Goal: Find contact information: Find contact information

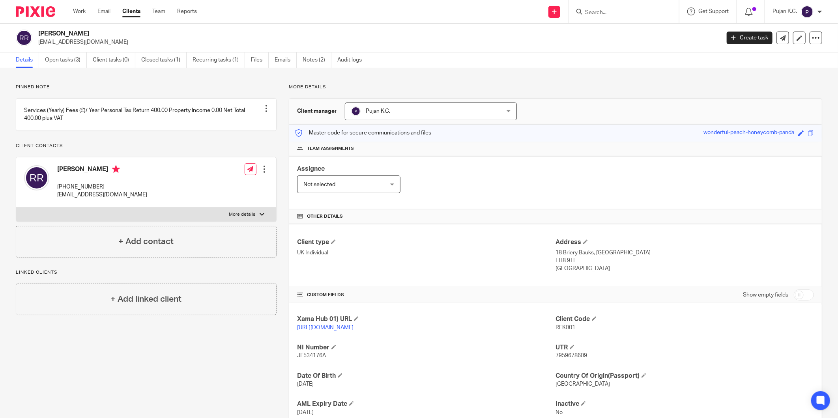
scroll to position [55, 0]
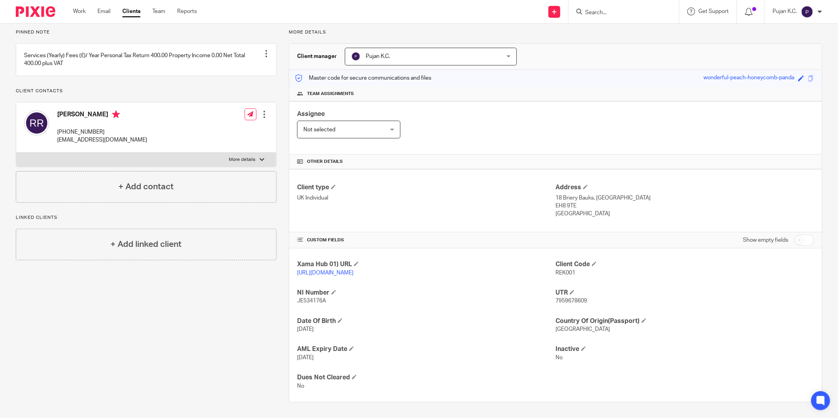
click at [603, 10] on input "Search" at bounding box center [620, 12] width 71 height 7
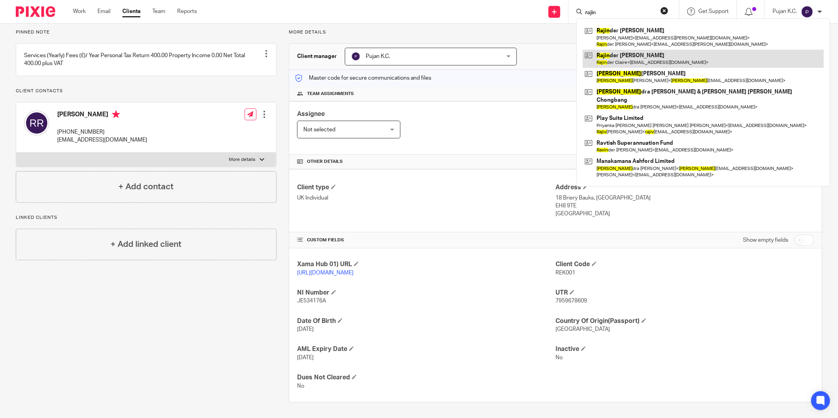
type input "rajin"
click at [612, 56] on link at bounding box center [703, 59] width 241 height 18
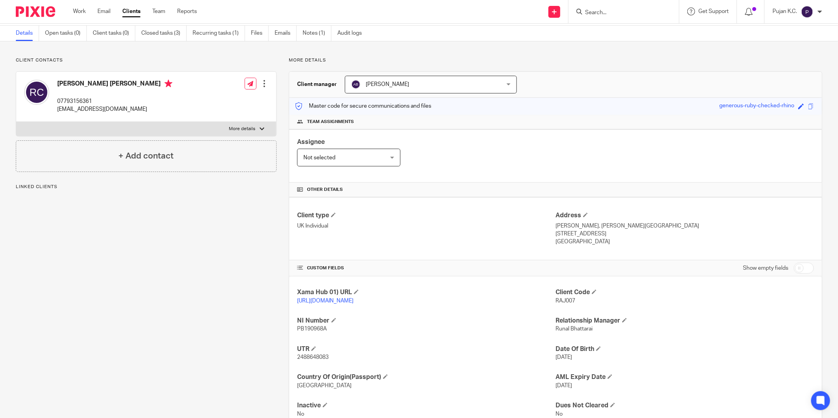
scroll to position [55, 0]
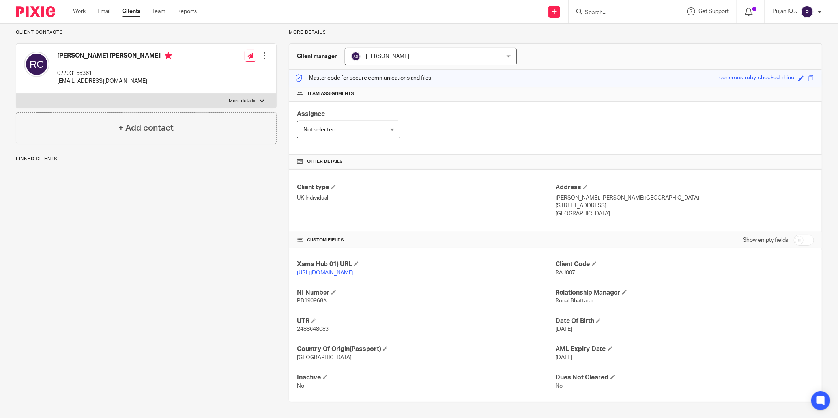
click at [308, 328] on span "2488648083" at bounding box center [313, 330] width 32 height 6
copy span "2488648083"
click at [314, 328] on span "2488648083" at bounding box center [313, 330] width 32 height 6
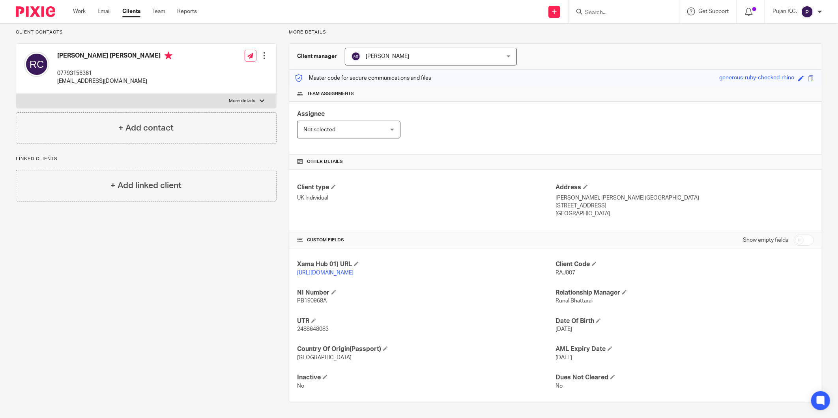
click at [606, 16] on form at bounding box center [627, 12] width 84 height 10
click at [606, 11] on input "Search" at bounding box center [620, 12] width 71 height 7
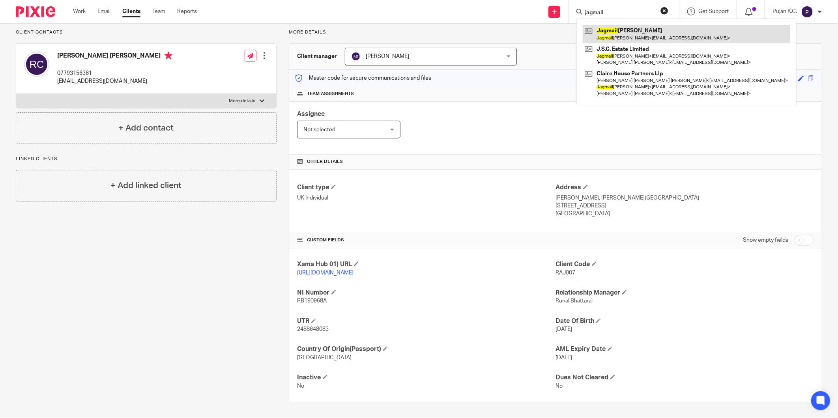
type input "jagmail"
click at [627, 39] on link at bounding box center [687, 34] width 208 height 18
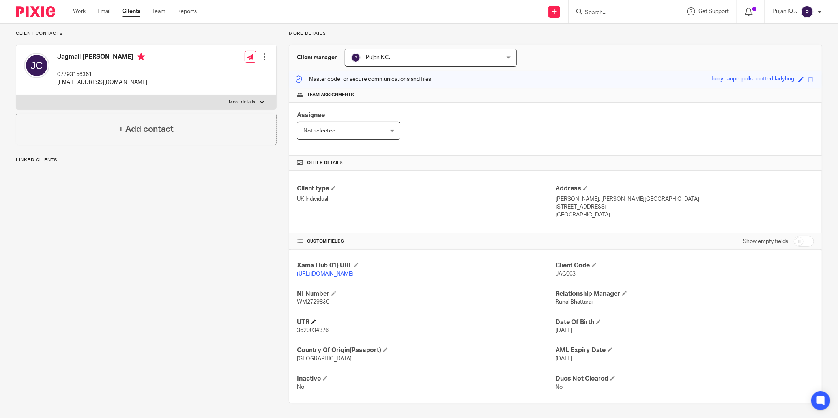
scroll to position [55, 0]
click at [321, 330] on span "3629034376" at bounding box center [313, 330] width 32 height 6
copy span "3629034376"
drag, startPoint x: 595, startPoint y: 16, endPoint x: 602, endPoint y: 10, distance: 9.8
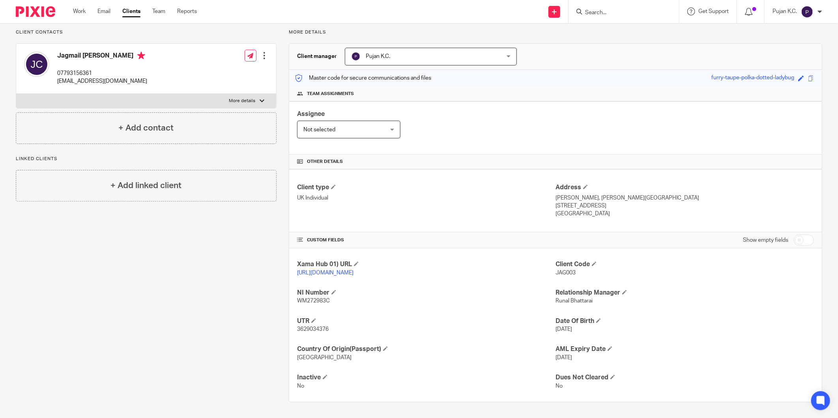
click at [597, 15] on form at bounding box center [627, 12] width 84 height 10
click at [602, 10] on input "Search" at bounding box center [620, 12] width 71 height 7
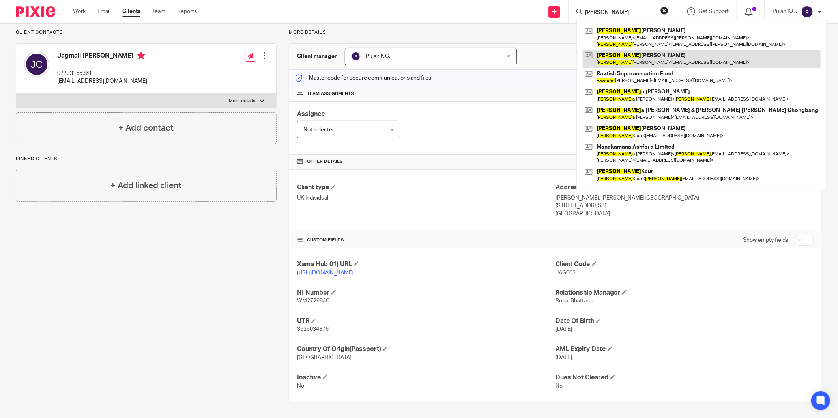
type input "rajinder"
click at [615, 61] on link at bounding box center [702, 59] width 238 height 18
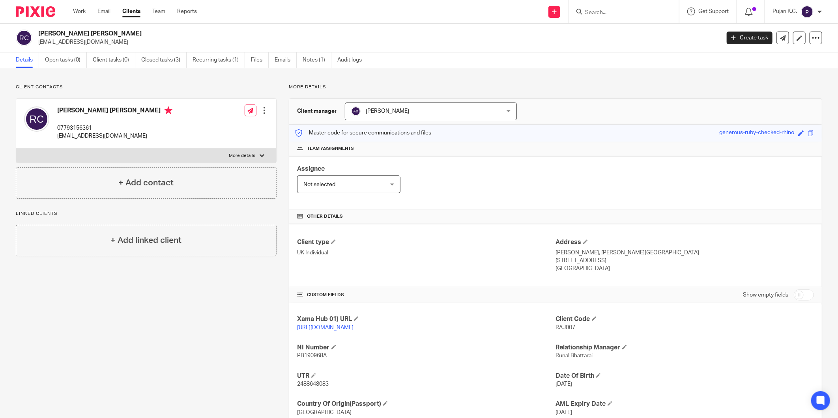
click at [313, 383] on span "2488648083" at bounding box center [313, 385] width 32 height 6
copy span "2488648083"
click at [608, 13] on input "Search" at bounding box center [620, 12] width 71 height 7
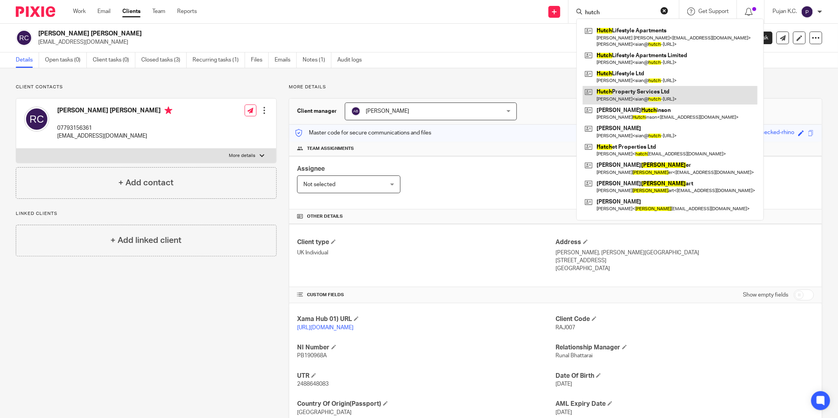
type input "hutch"
click at [638, 96] on link at bounding box center [670, 95] width 175 height 18
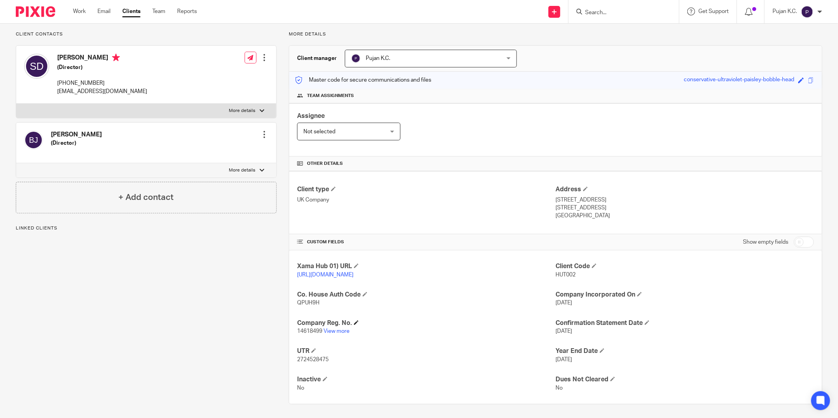
scroll to position [55, 0]
click at [343, 328] on link "View more" at bounding box center [337, 330] width 26 height 6
